Goal: Transaction & Acquisition: Register for event/course

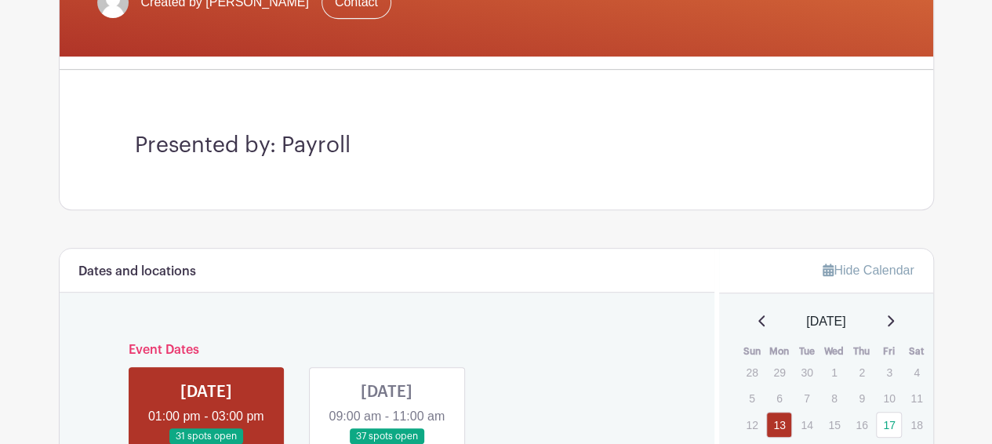
scroll to position [628, 0]
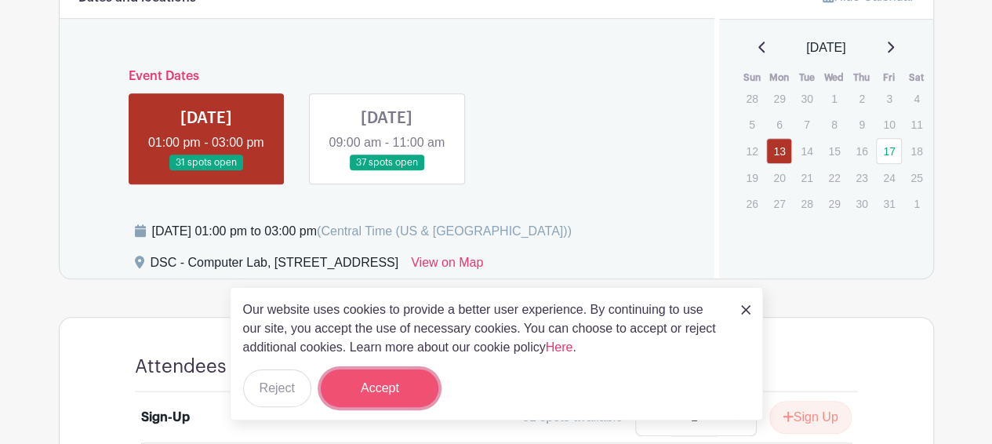
click at [380, 391] on button "Accept" at bounding box center [380, 388] width 118 height 38
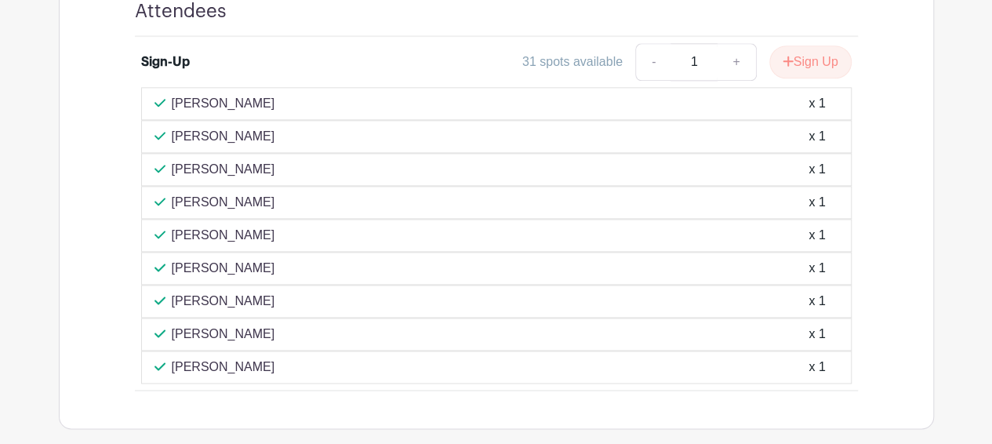
scroll to position [767, 0]
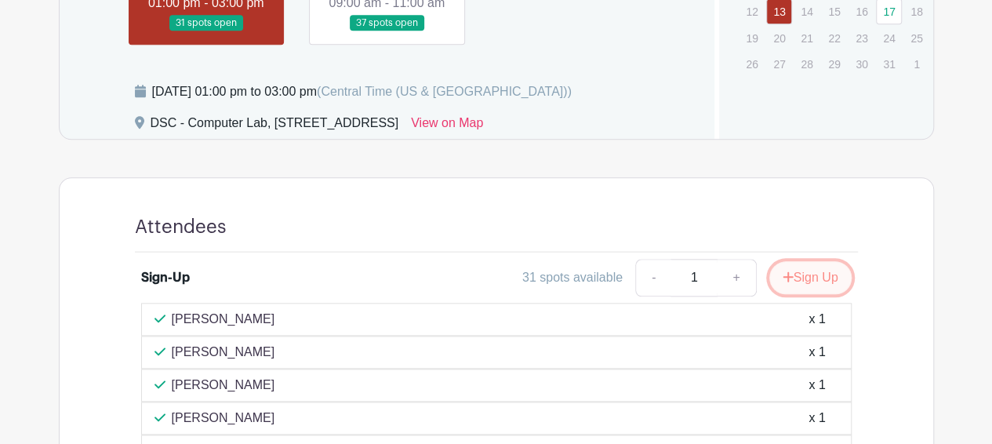
click at [824, 294] on button "Sign Up" at bounding box center [811, 277] width 82 height 33
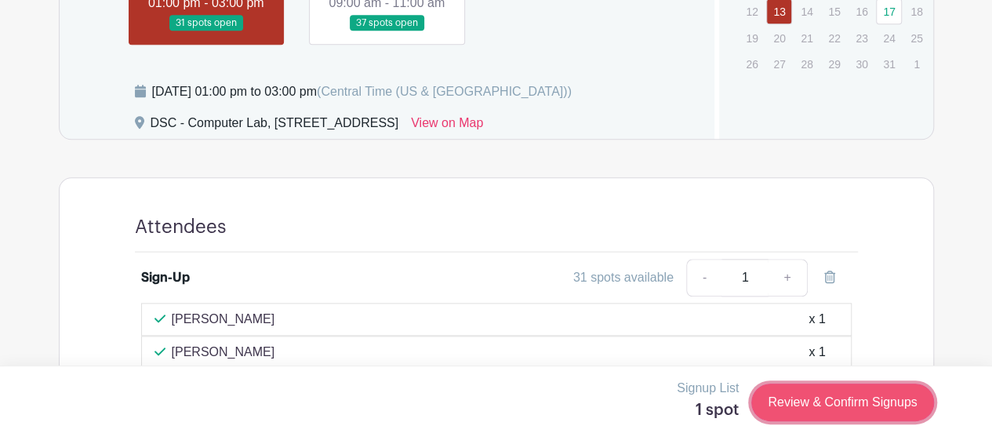
click at [811, 391] on link "Review & Confirm Signups" at bounding box center [843, 403] width 182 height 38
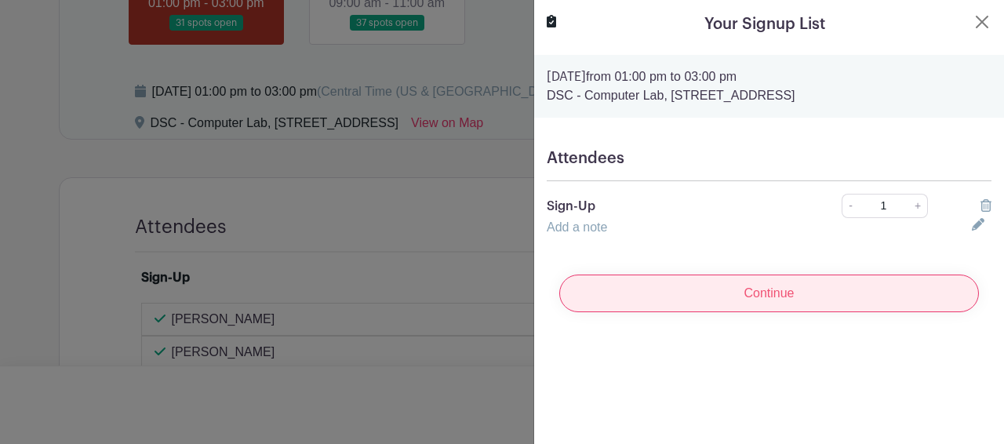
click at [759, 297] on input "Continue" at bounding box center [769, 294] width 420 height 38
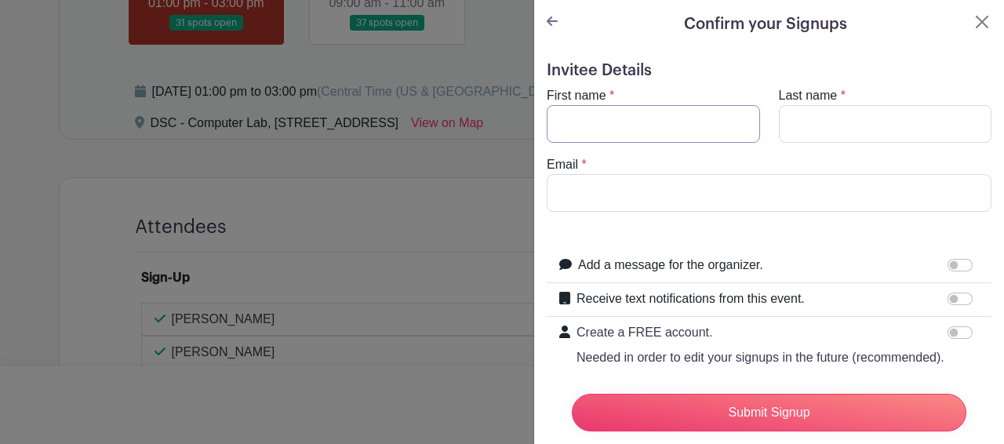
click at [621, 124] on input "First name" at bounding box center [653, 124] width 213 height 38
type input "[PERSON_NAME]"
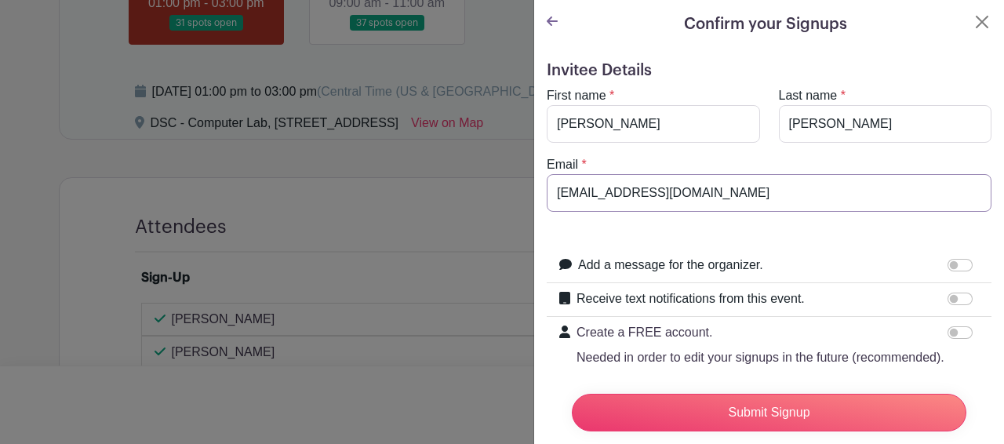
drag, startPoint x: 580, startPoint y: 196, endPoint x: 416, endPoint y: 191, distance: 164.8
type input "[EMAIL_ADDRESS][DOMAIN_NAME]"
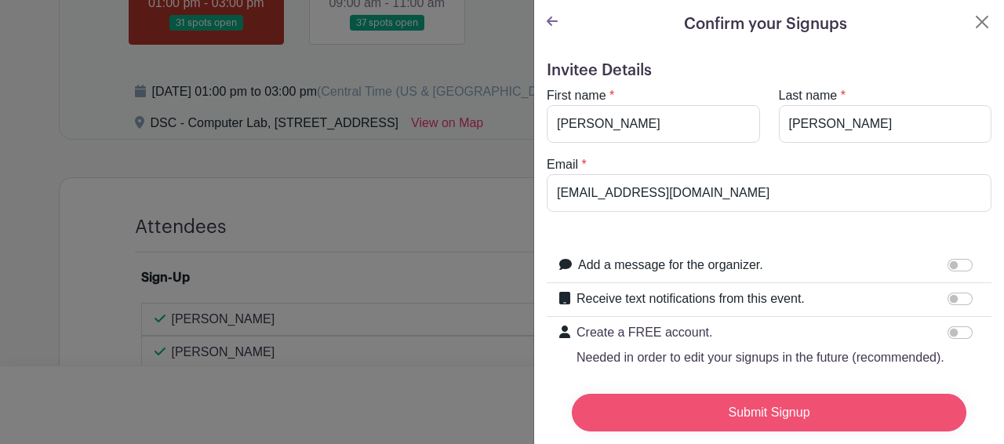
click at [783, 404] on input "Submit Signup" at bounding box center [769, 413] width 395 height 38
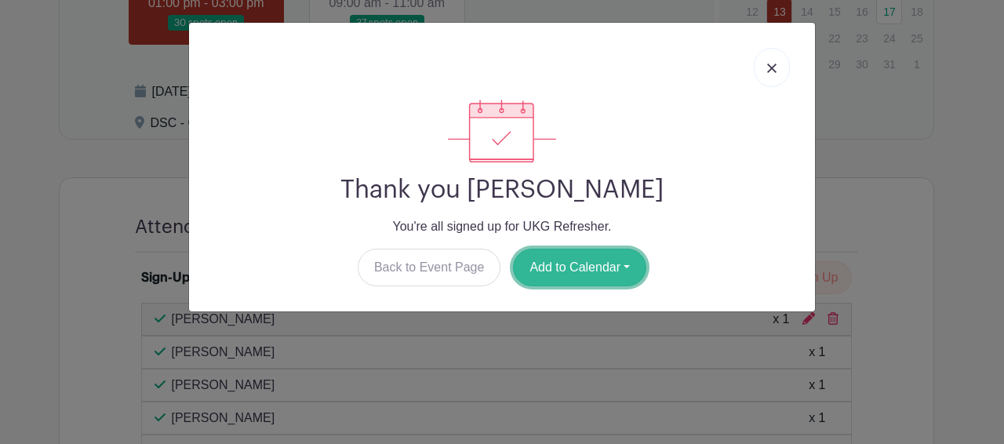
click at [602, 264] on button "Add to Calendar" at bounding box center [579, 268] width 133 height 38
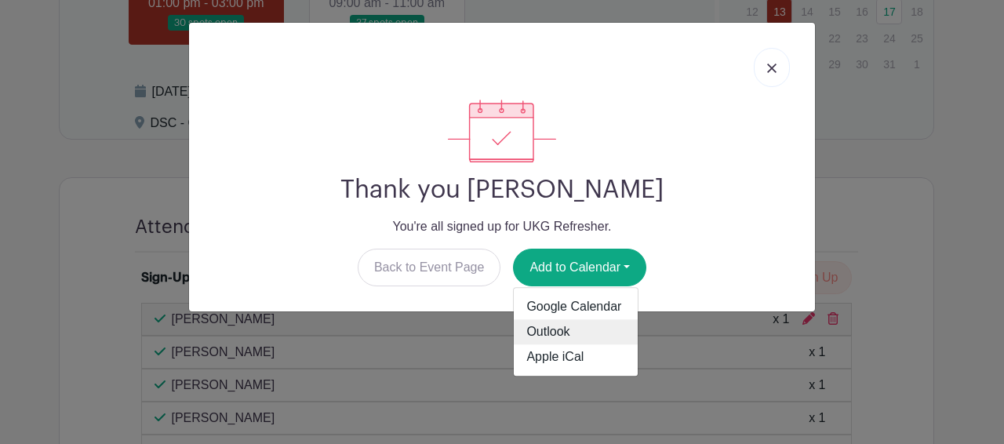
click at [580, 327] on link "Outlook" at bounding box center [576, 332] width 124 height 25
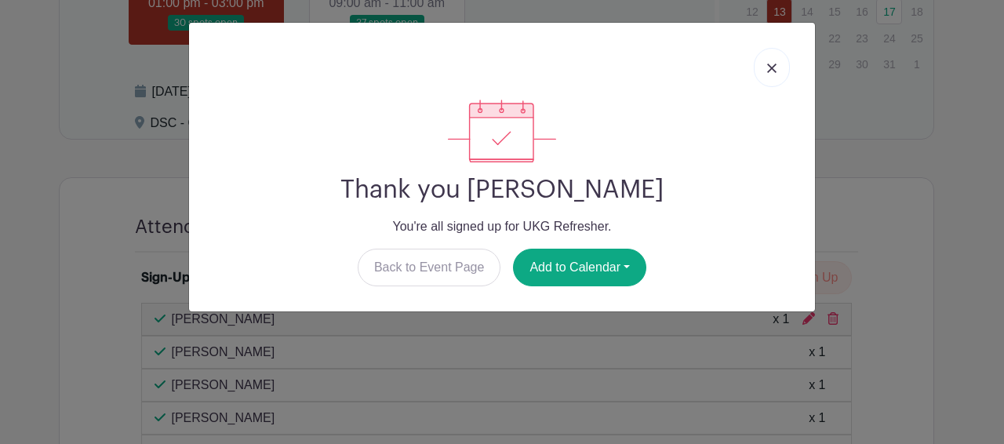
click at [780, 71] on link at bounding box center [772, 67] width 36 height 39
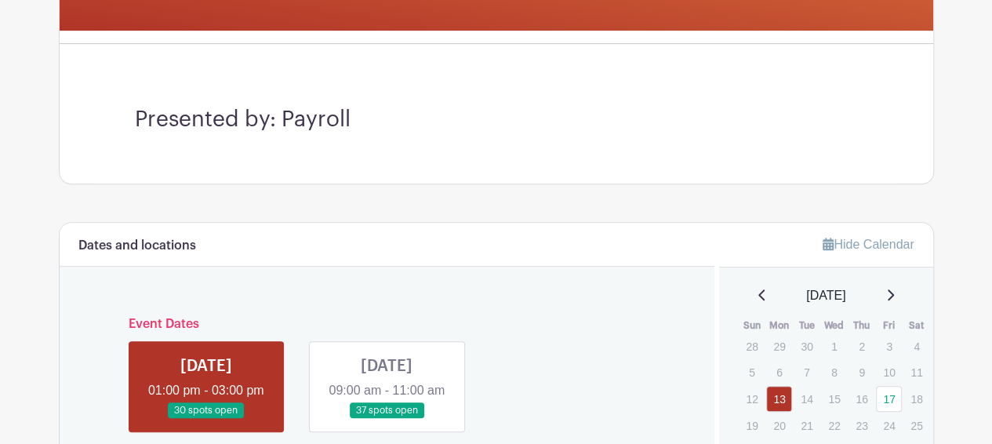
scroll to position [628, 0]
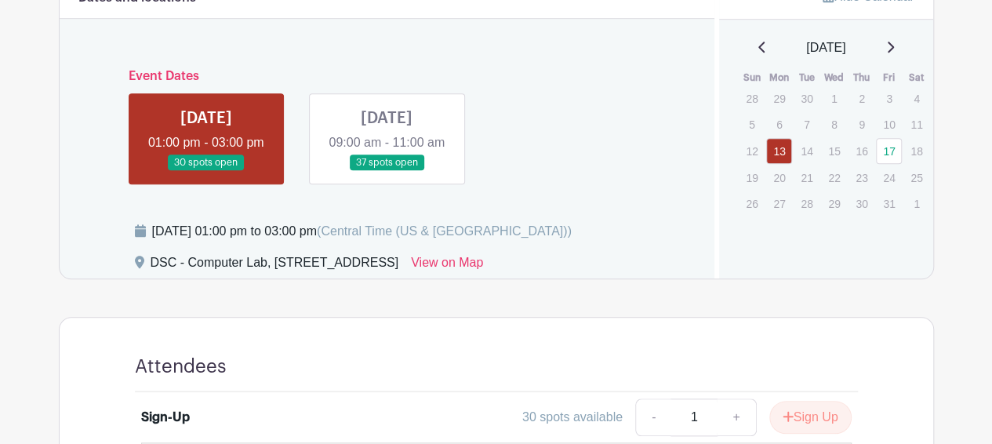
click at [387, 171] on link at bounding box center [387, 171] width 0 height 0
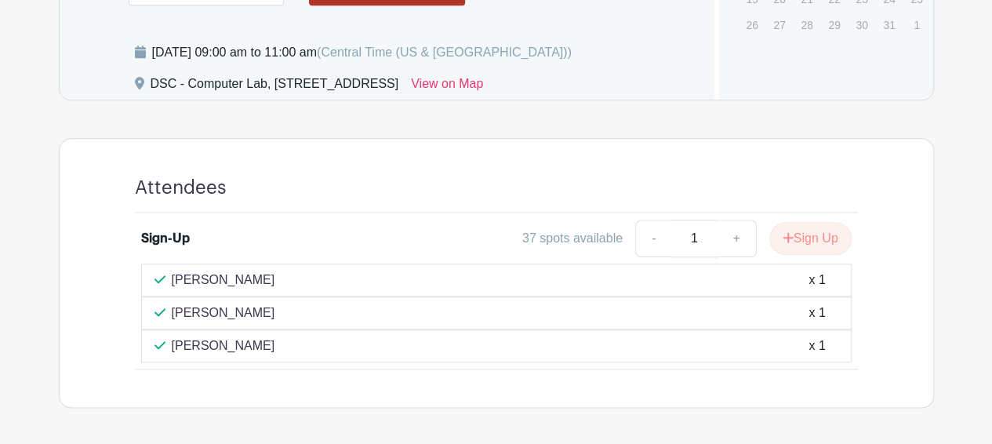
scroll to position [628, 0]
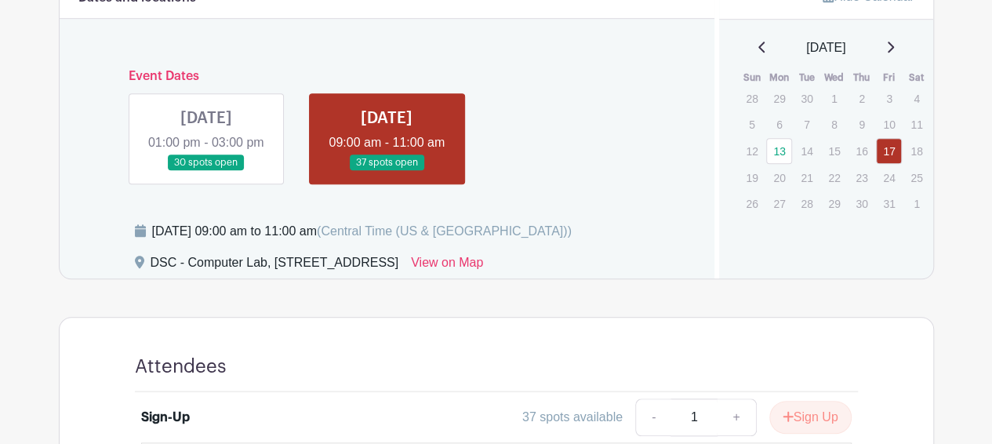
click at [387, 171] on link at bounding box center [387, 171] width 0 height 0
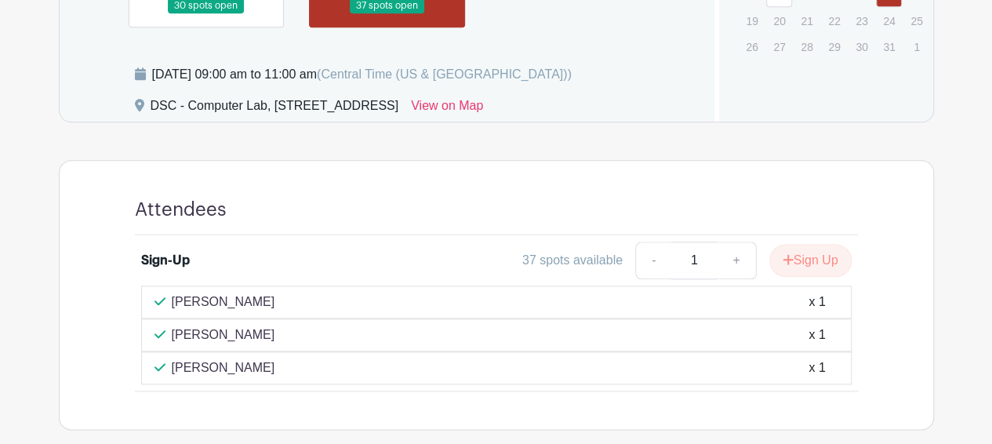
scroll to position [886, 0]
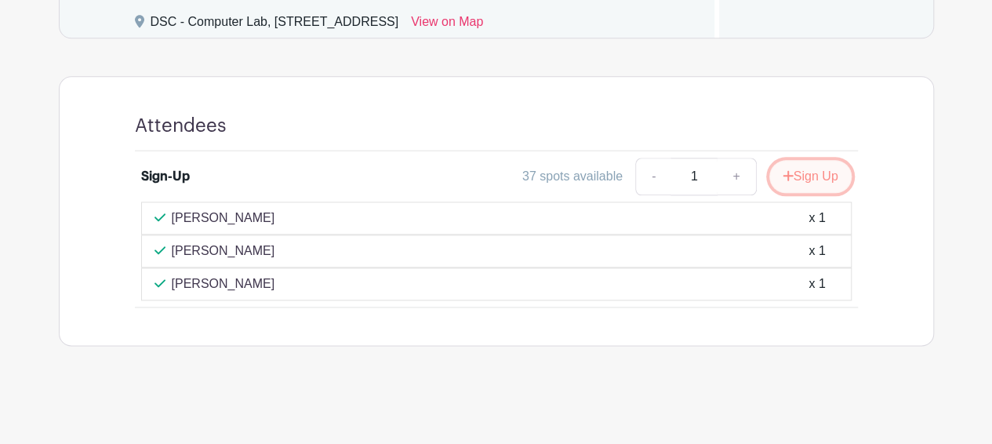
click at [803, 184] on button "Sign Up" at bounding box center [811, 176] width 82 height 33
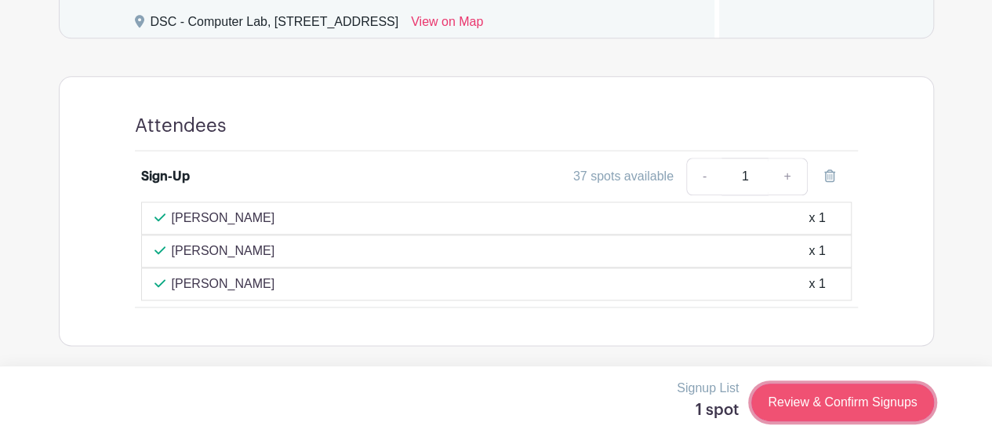
click at [817, 393] on link "Review & Confirm Signups" at bounding box center [843, 403] width 182 height 38
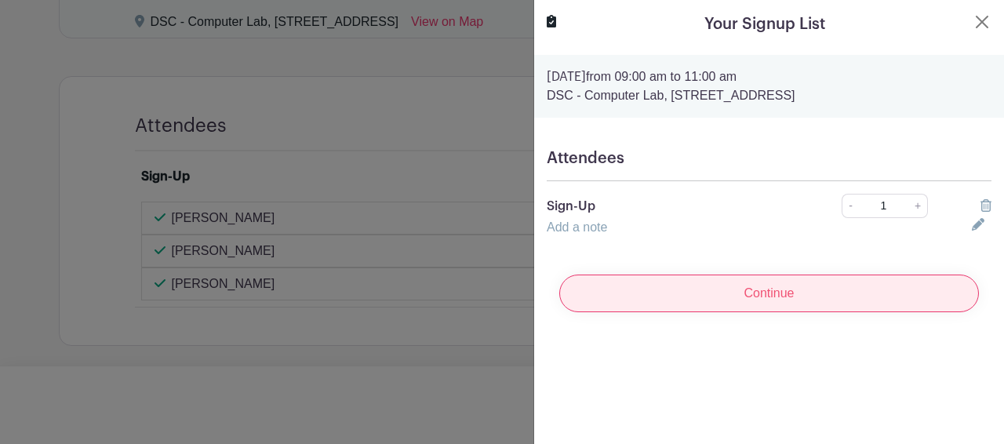
click at [715, 285] on input "Continue" at bounding box center [769, 294] width 420 height 38
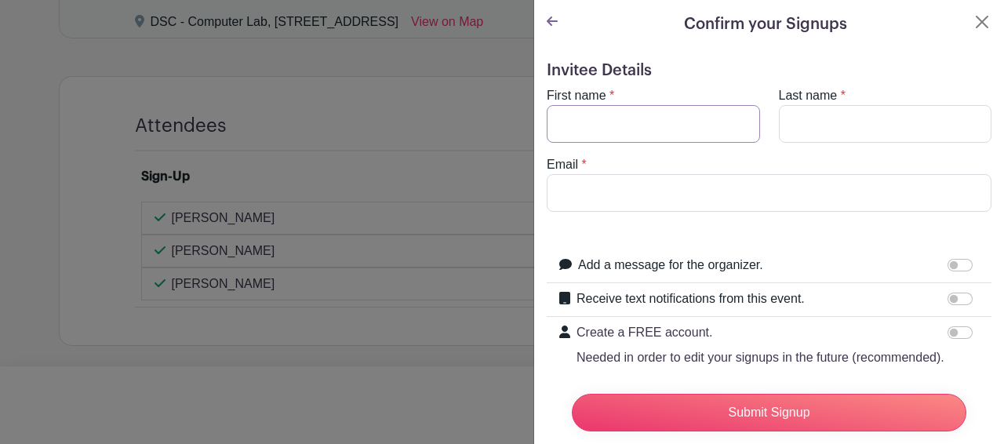
click at [646, 126] on input "First name" at bounding box center [653, 124] width 213 height 38
type input "[PERSON_NAME]"
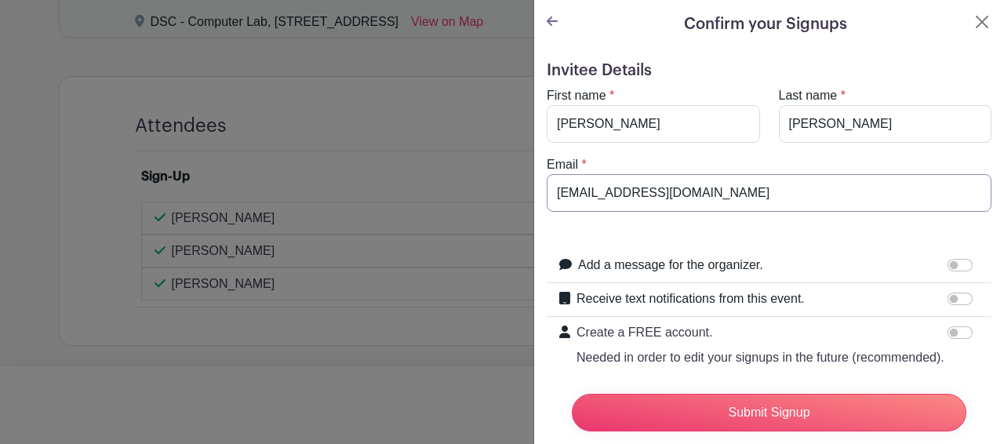
drag, startPoint x: 708, startPoint y: 191, endPoint x: 508, endPoint y: 165, distance: 201.8
click at [508, 384] on div "Signup List 1 spot Review & Confirm Signups Confirm your Signups Invitee Detail…" at bounding box center [496, 384] width 875 height 0
type input "[EMAIL_ADDRESS][DOMAIN_NAME]"
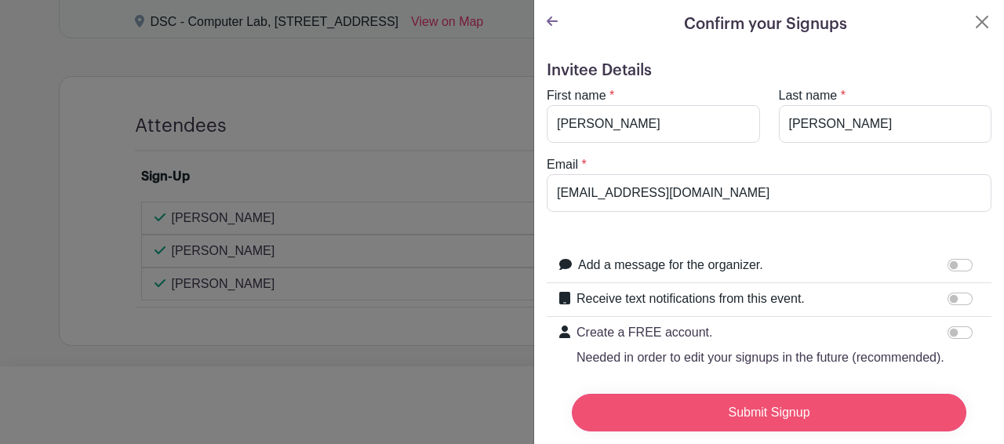
click at [777, 399] on input "Submit Signup" at bounding box center [769, 413] width 395 height 38
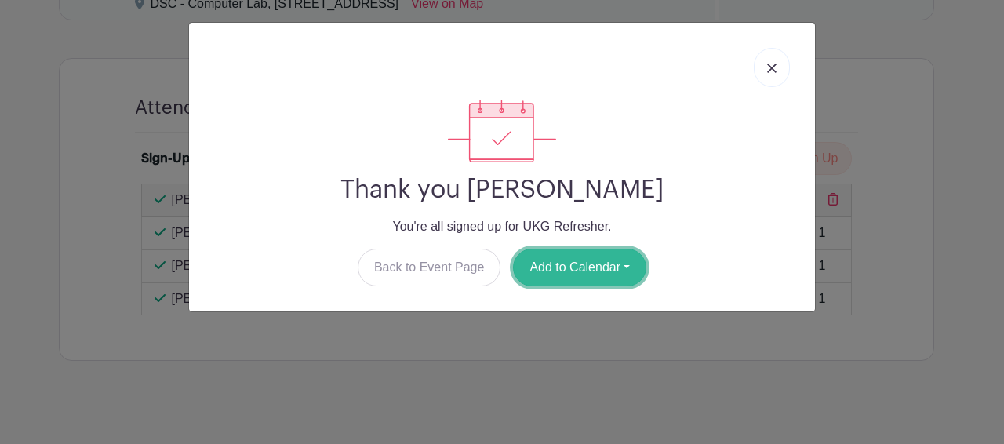
click at [584, 261] on button "Add to Calendar" at bounding box center [579, 268] width 133 height 38
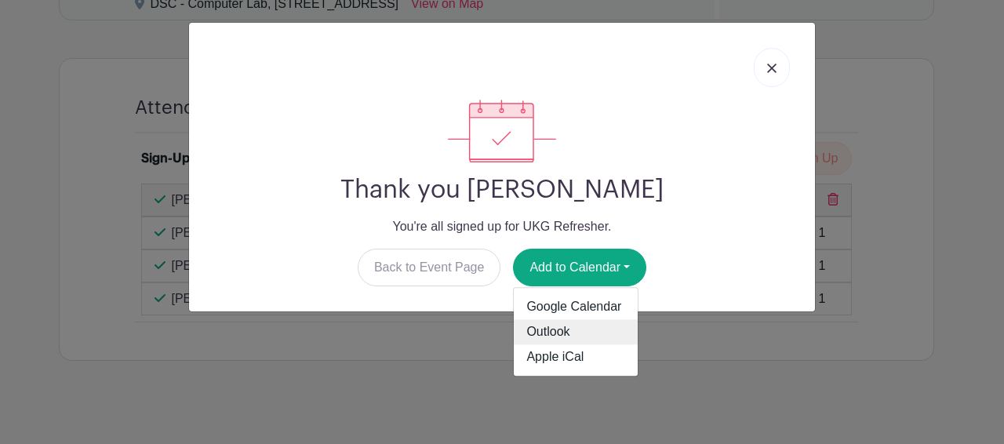
click at [554, 328] on link "Outlook" at bounding box center [576, 332] width 124 height 25
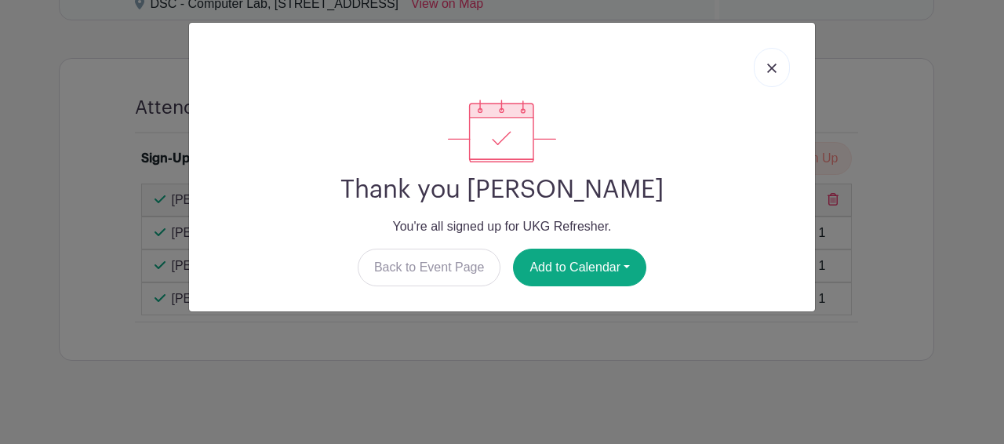
click at [741, 315] on div "Thank you [PERSON_NAME] You're all signed up for UKG Refresher. Back to Event P…" at bounding box center [502, 222] width 1004 height 444
